Goal: Navigation & Orientation: Find specific page/section

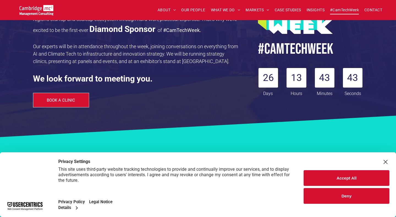
scroll to position [116, 0]
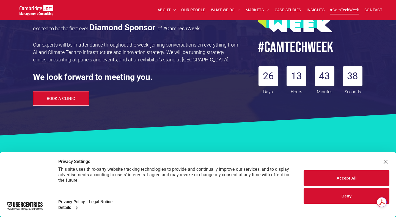
click at [319, 178] on button "Accept All" at bounding box center [347, 178] width 86 height 16
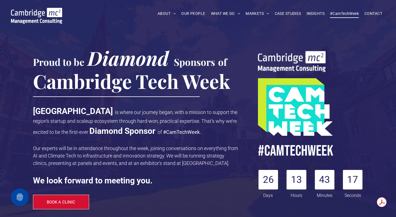
scroll to position [0, 0]
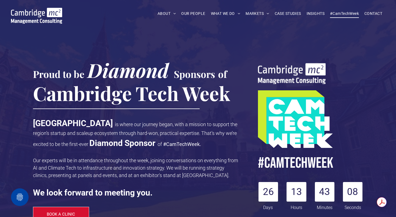
click at [25, 14] on img at bounding box center [36, 16] width 51 height 16
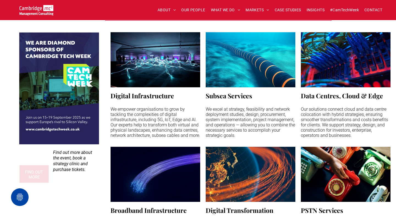
scroll to position [435, 0]
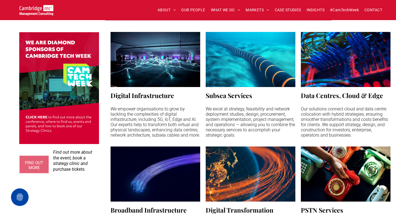
click at [51, 86] on img at bounding box center [59, 88] width 80 height 112
